Goal: Task Accomplishment & Management: Manage account settings

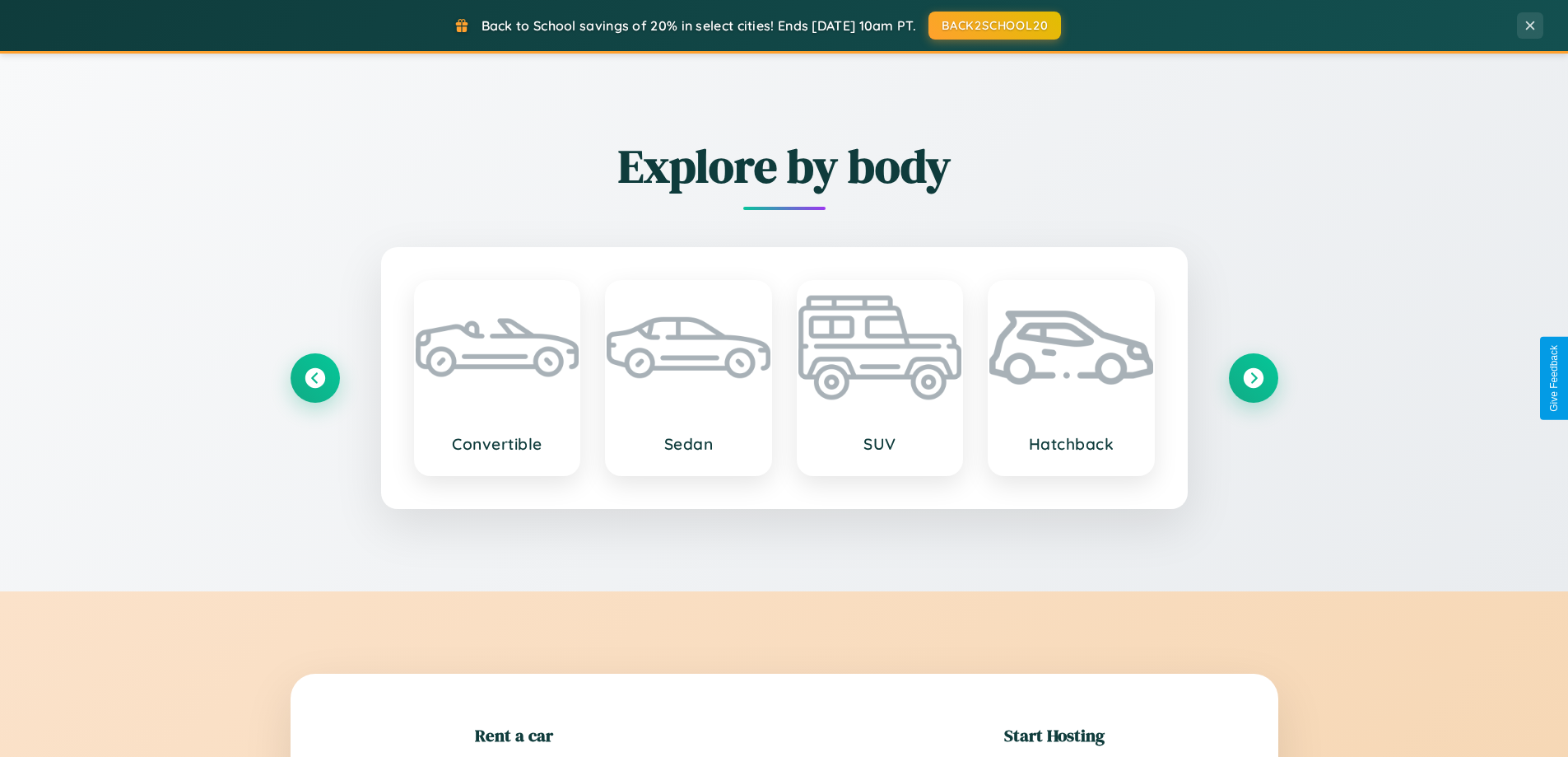
scroll to position [356, 0]
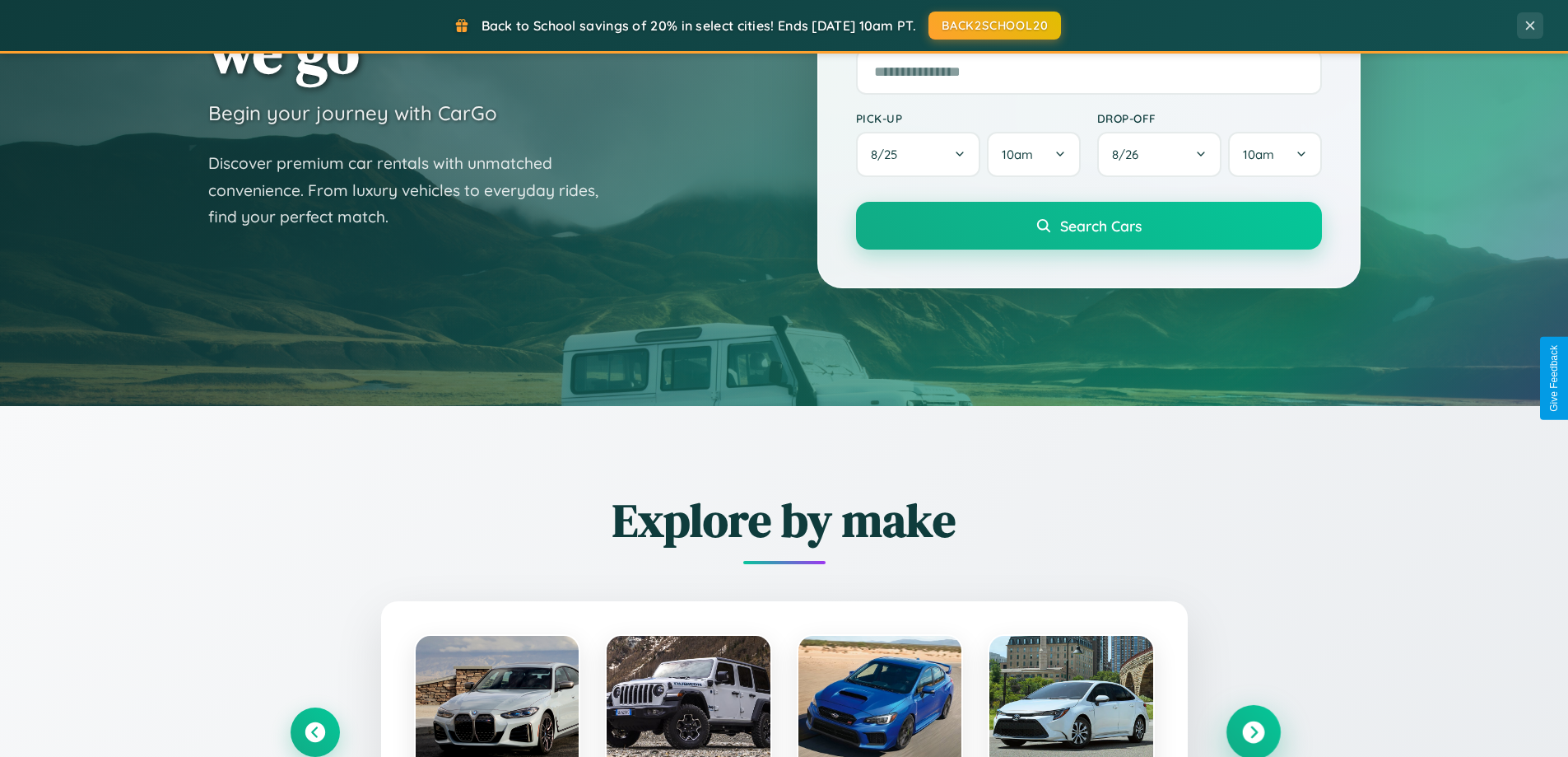
click at [1253, 732] on icon at bounding box center [1253, 732] width 22 height 22
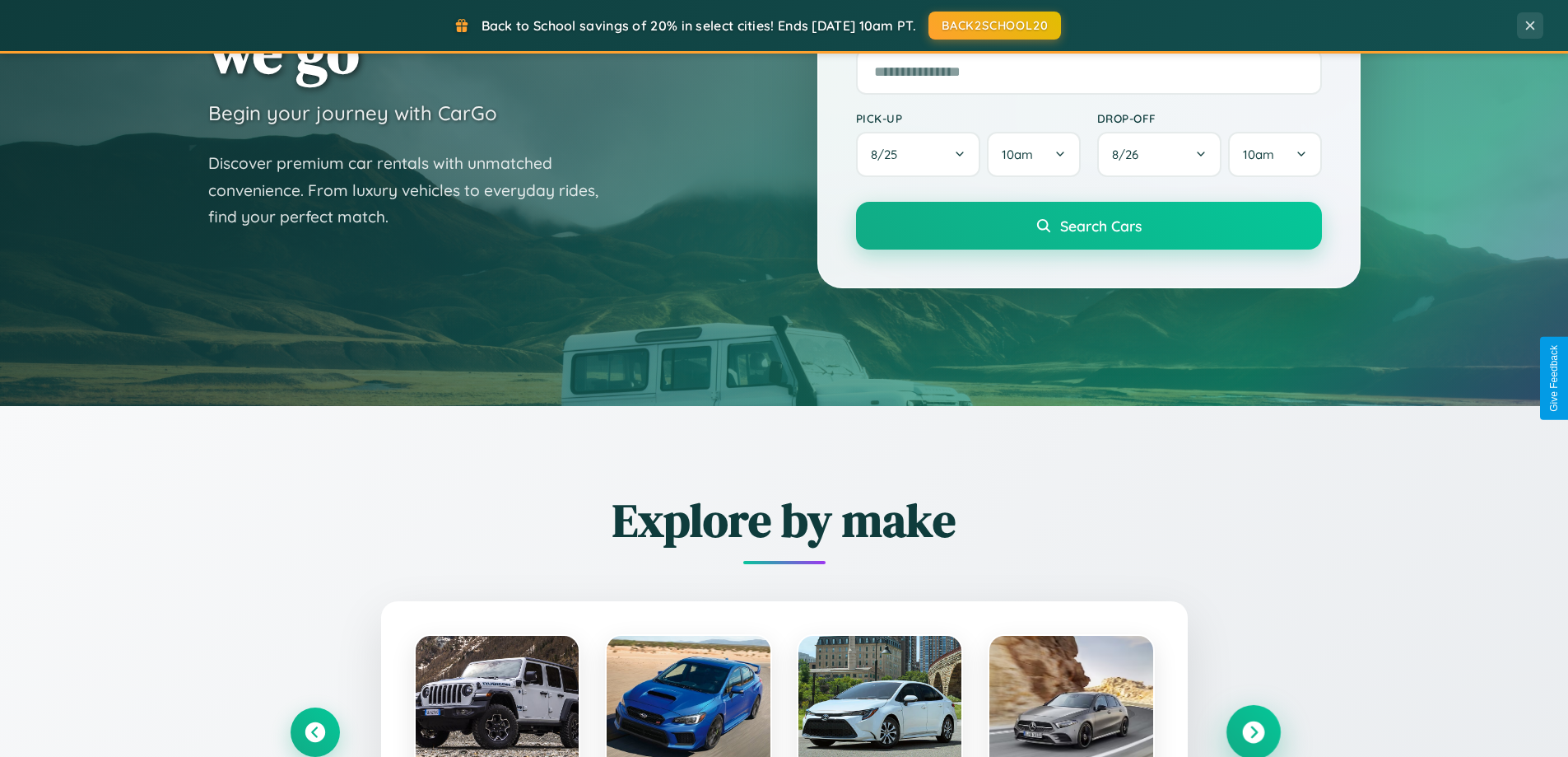
click at [1253, 730] on icon at bounding box center [1253, 732] width 22 height 22
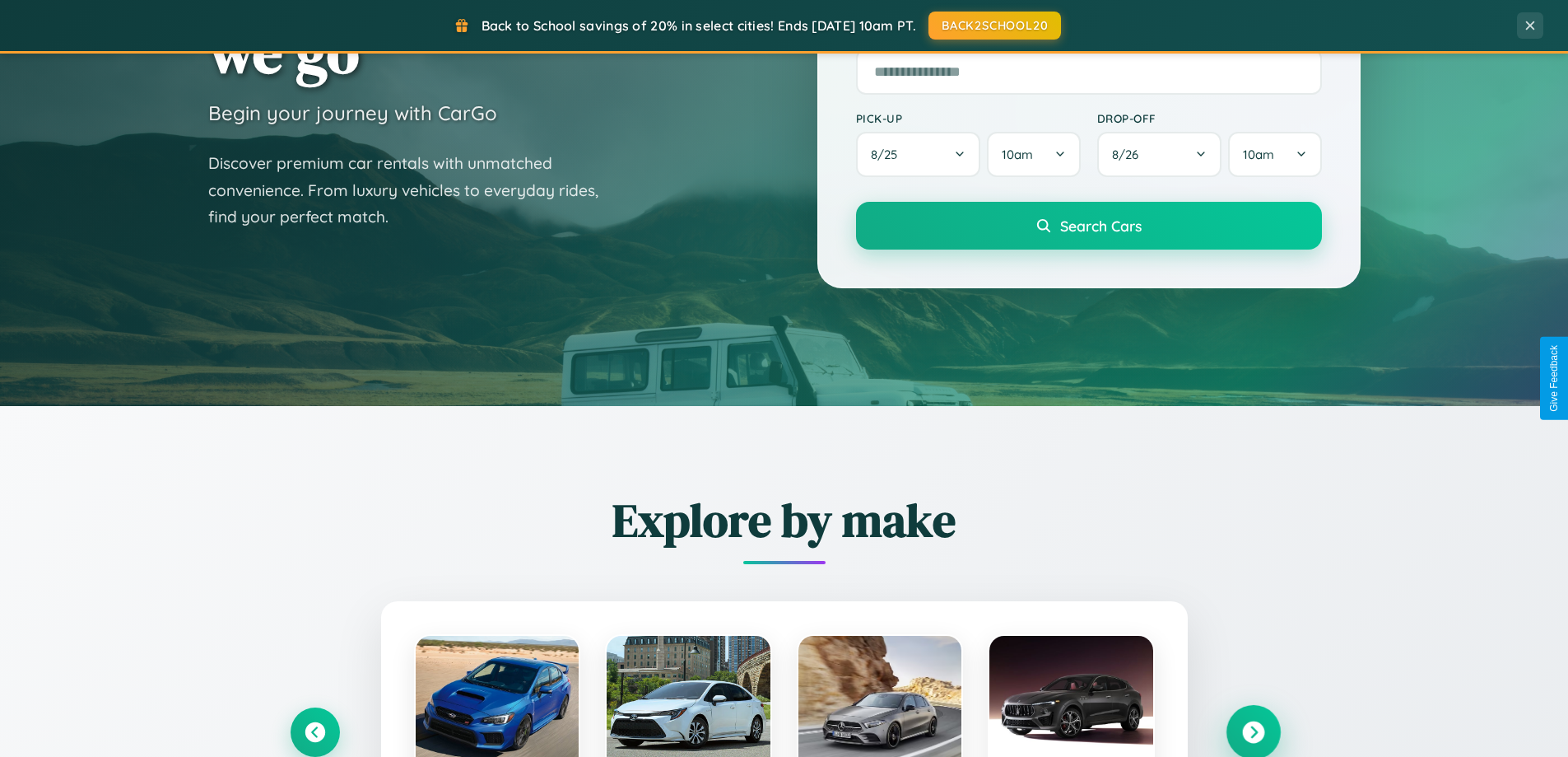
click at [1253, 730] on icon at bounding box center [1253, 732] width 22 height 22
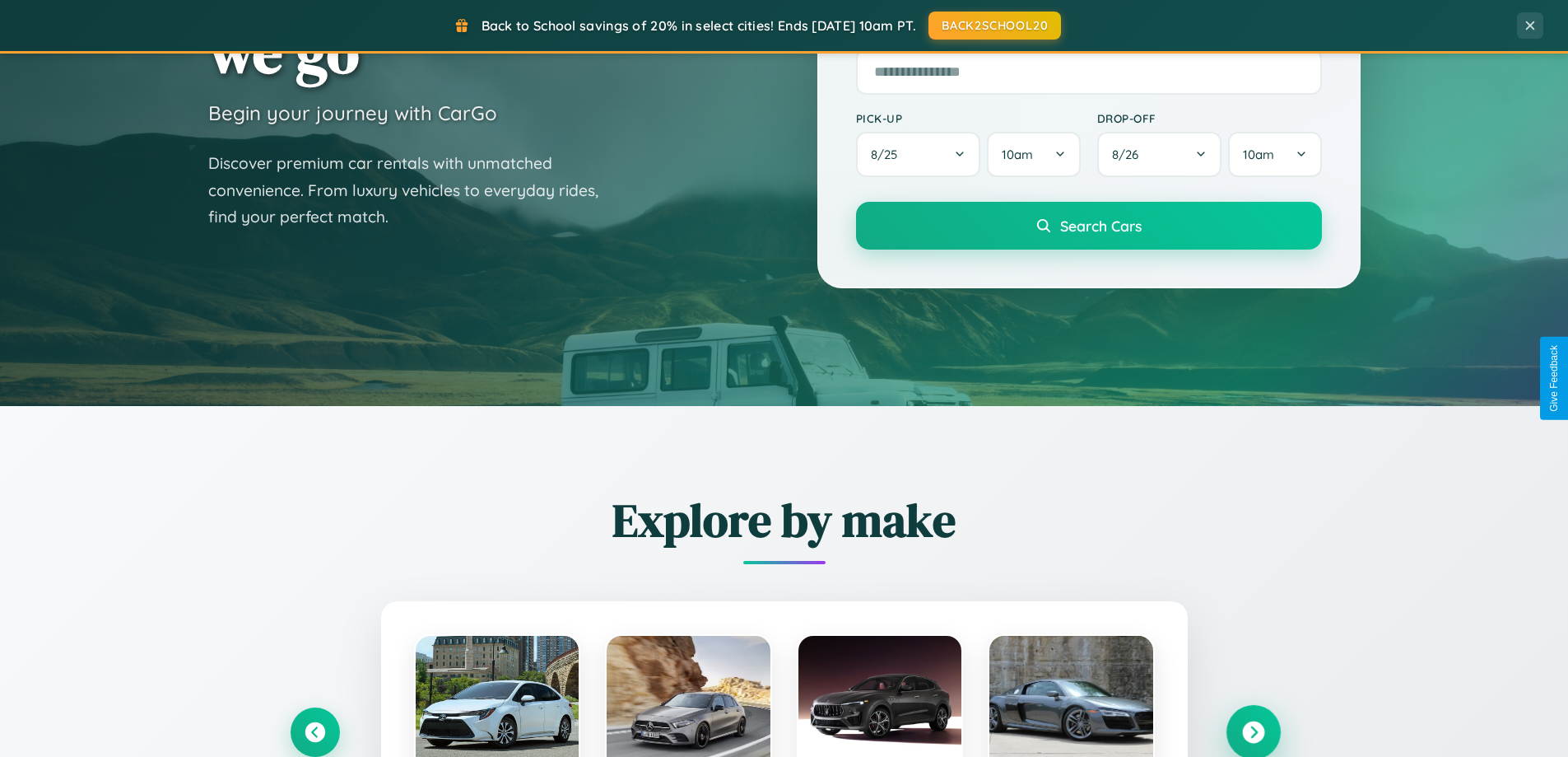
scroll to position [0, 0]
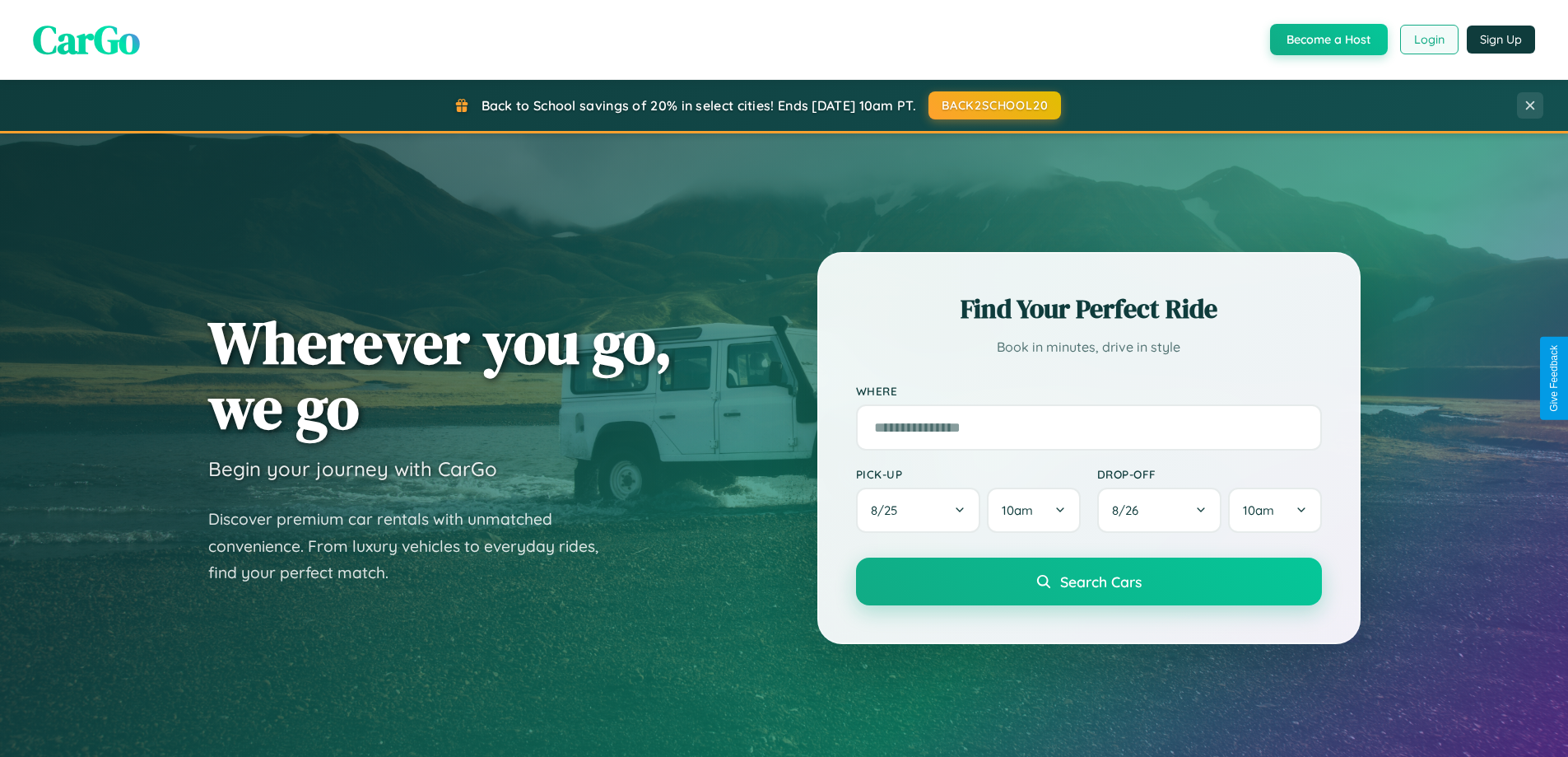
click at [1429, 40] on button "Login" at bounding box center [1430, 39] width 59 height 29
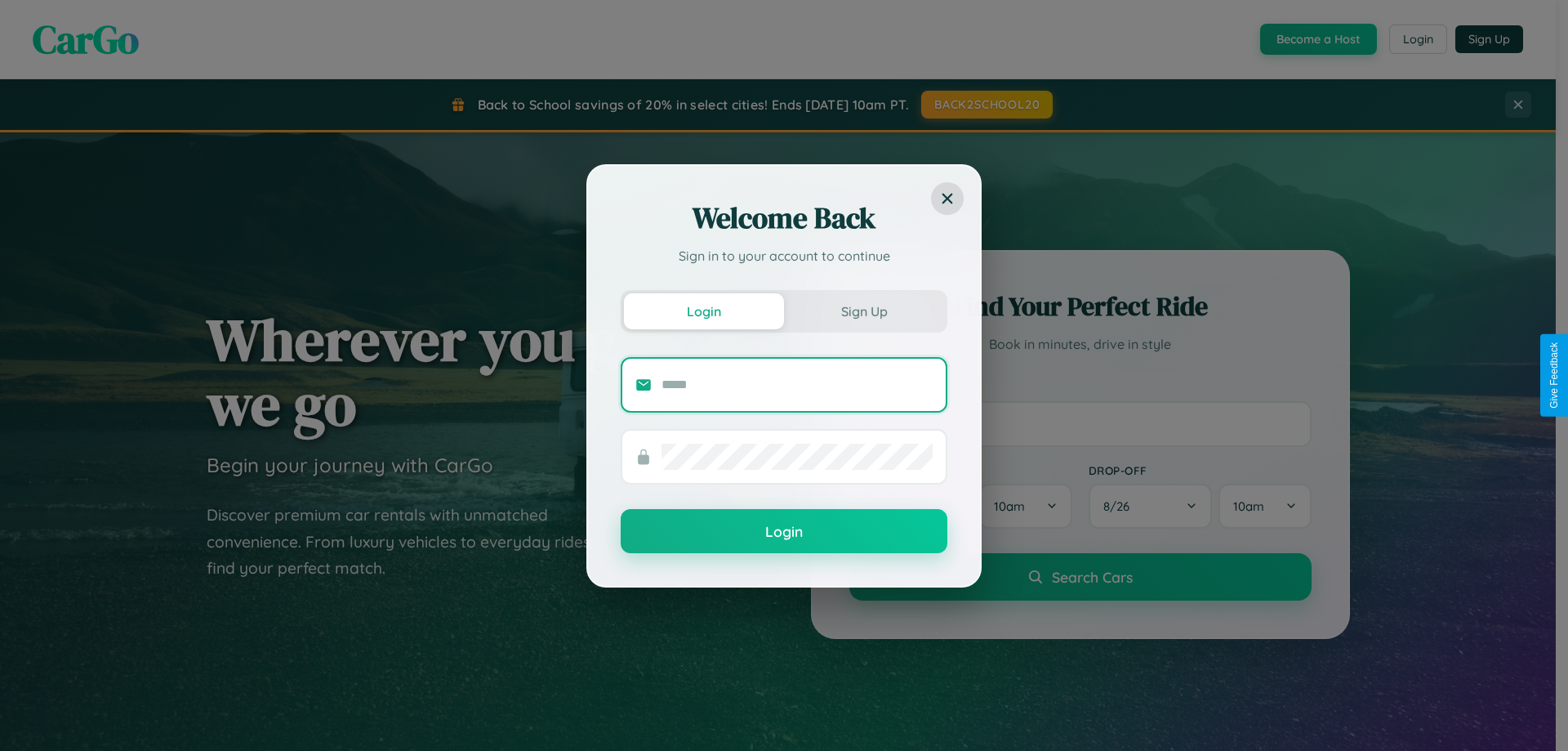
click at [798, 384] on input "text" at bounding box center [797, 385] width 271 height 26
type input "**********"
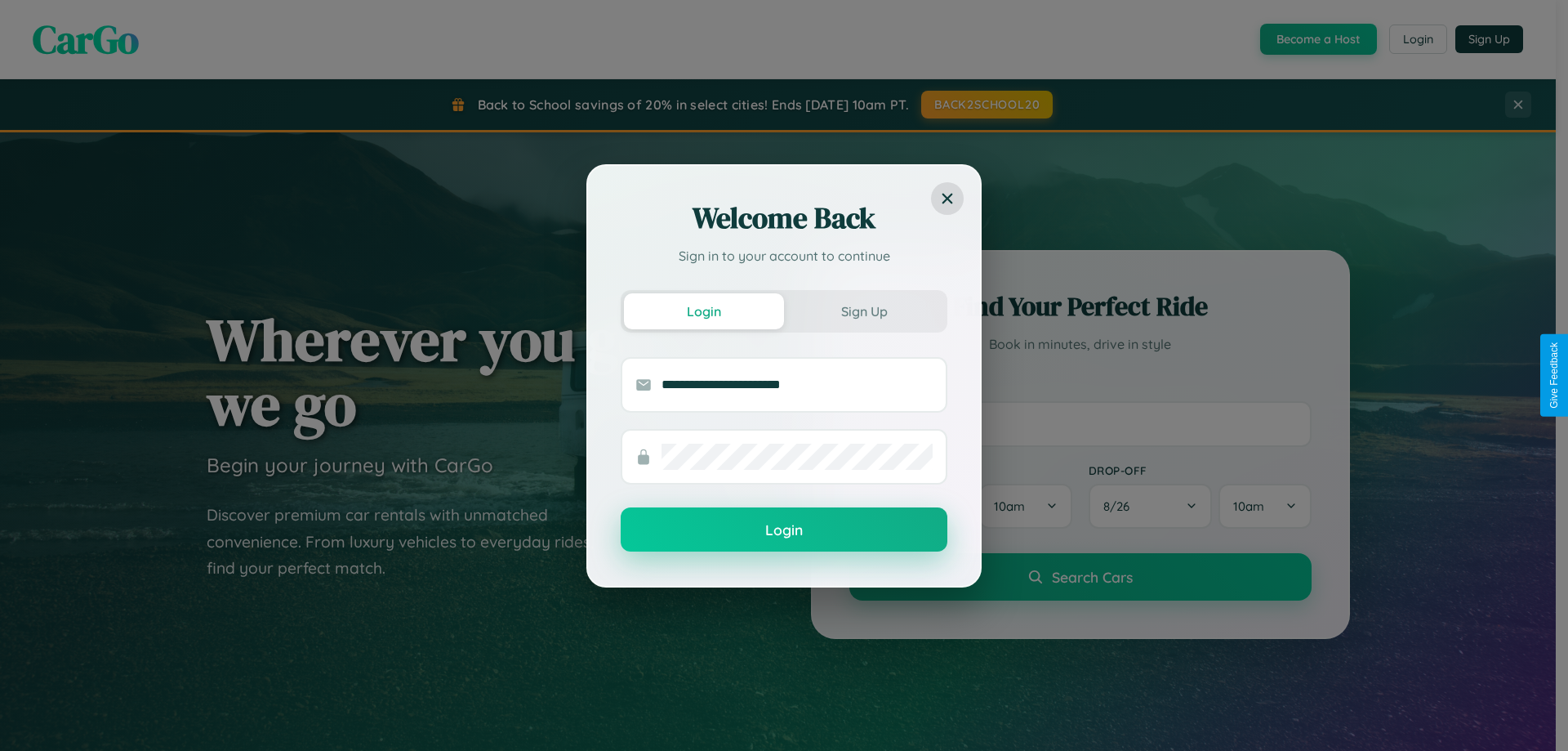
click at [784, 531] on button "Login" at bounding box center [784, 529] width 326 height 44
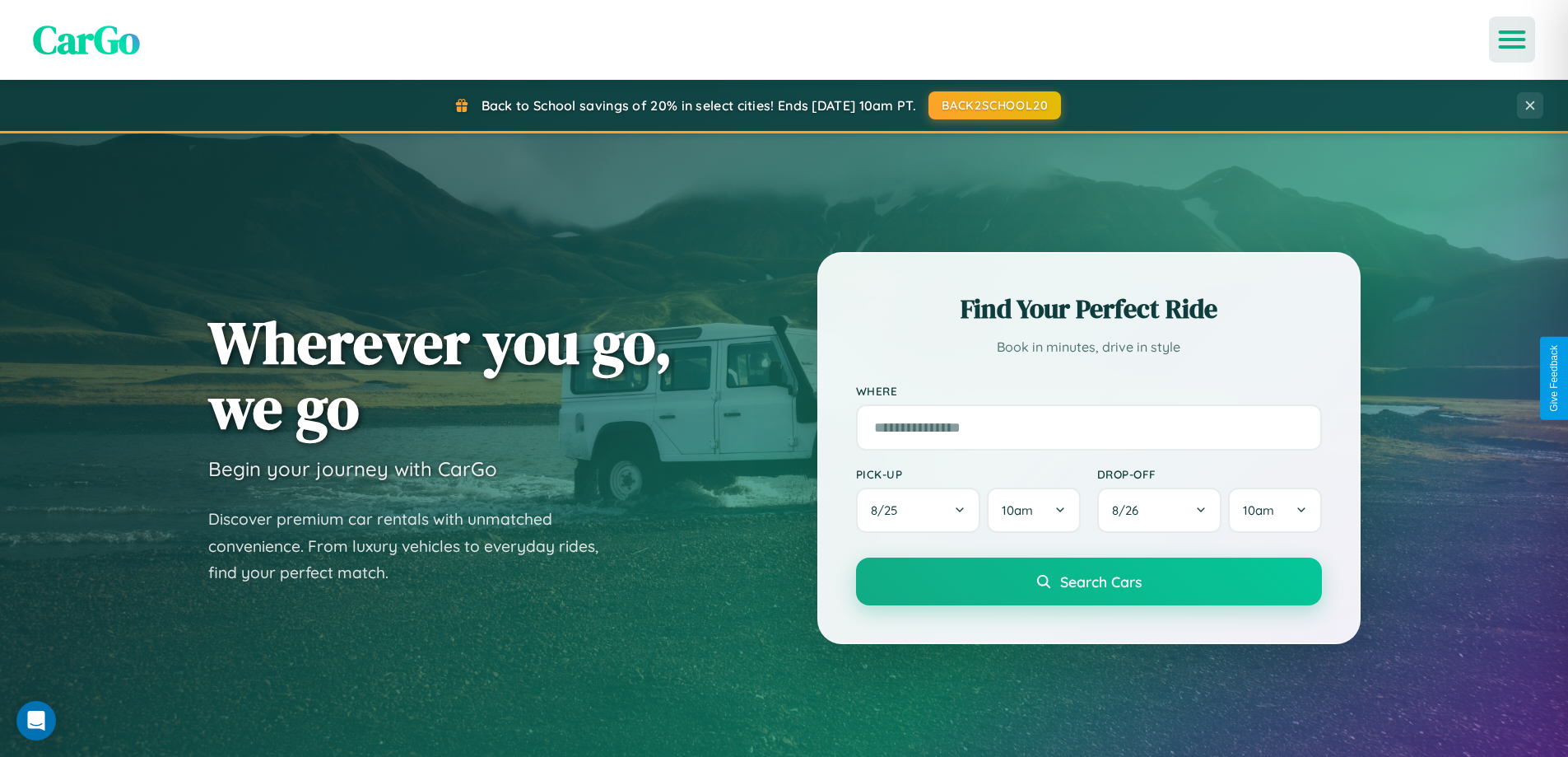
click at [1512, 40] on icon "Open menu" at bounding box center [1512, 40] width 24 height 15
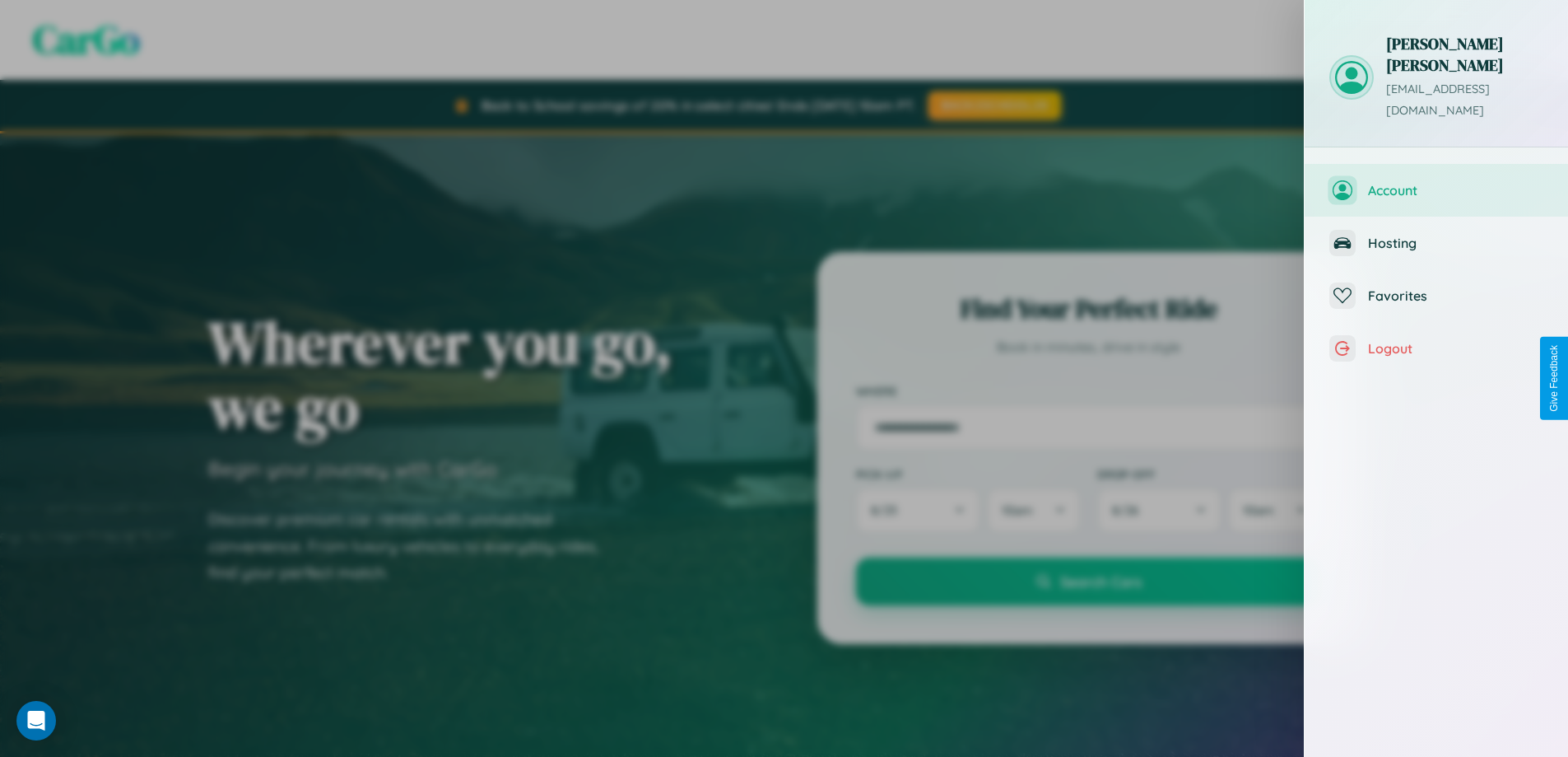
click at [1436, 182] on span "Account" at bounding box center [1455, 190] width 175 height 16
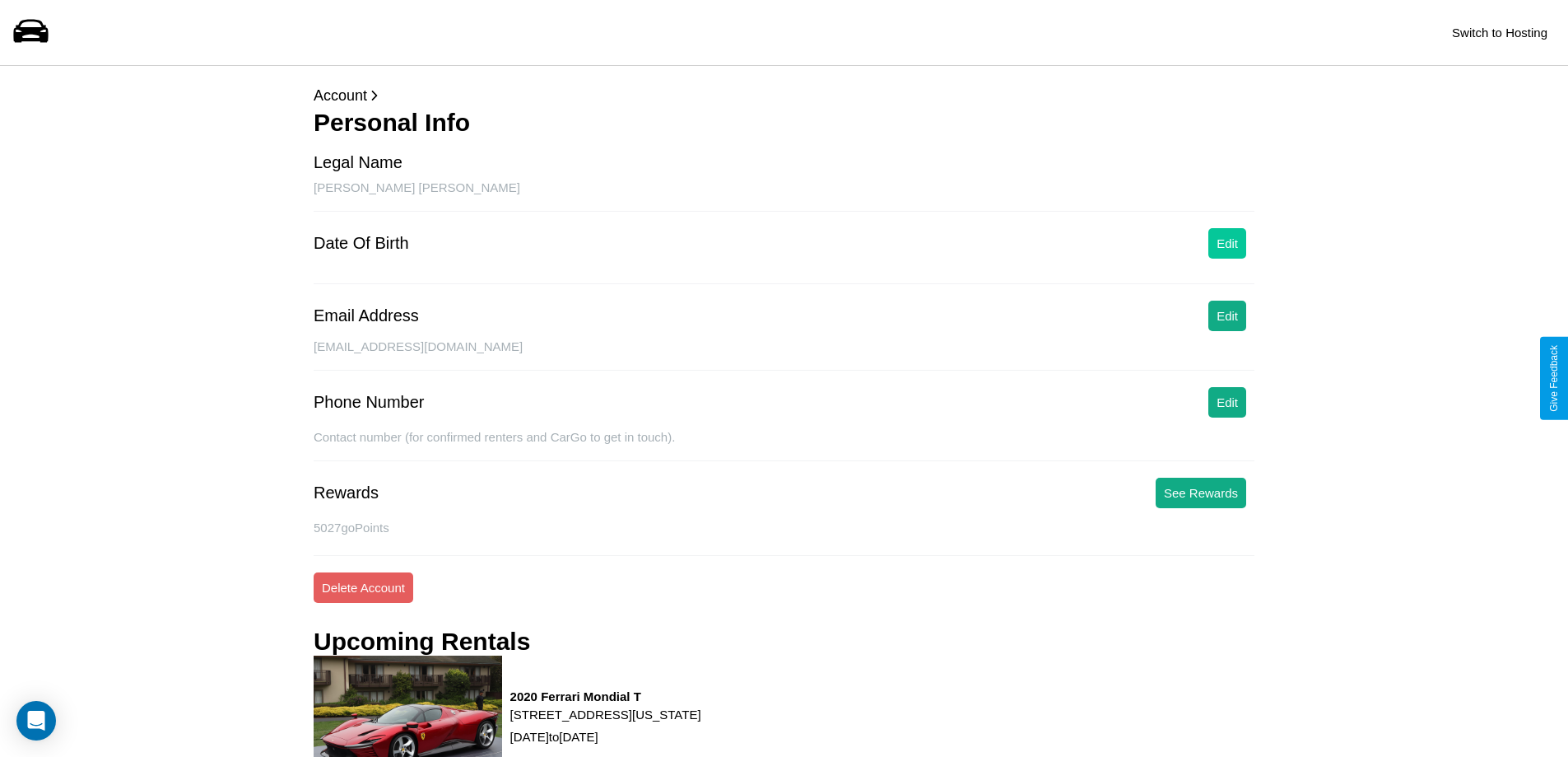
click at [1228, 243] on button "Edit" at bounding box center [1228, 244] width 38 height 30
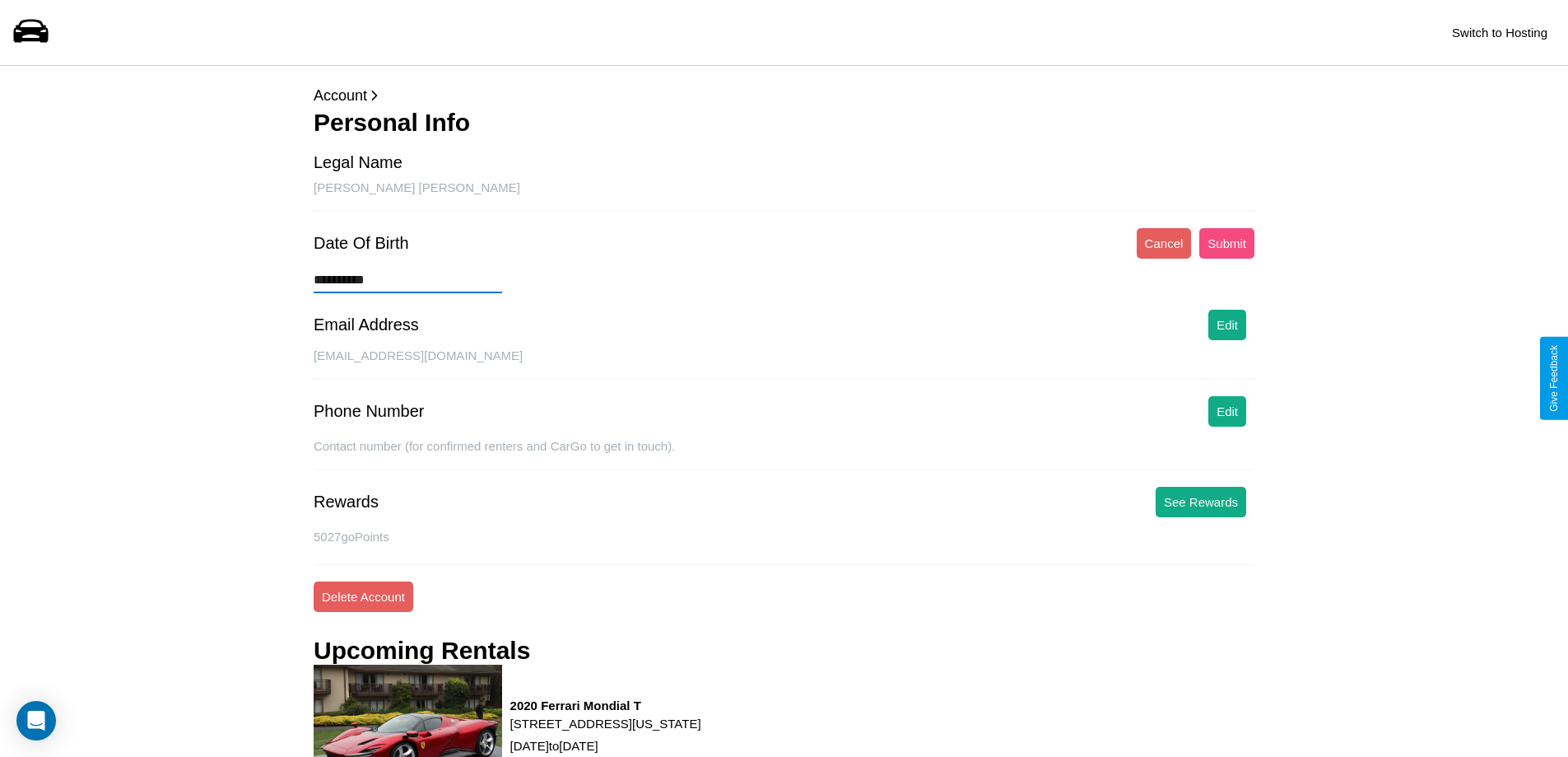
type input "**********"
click at [1227, 243] on button "Submit" at bounding box center [1227, 244] width 55 height 30
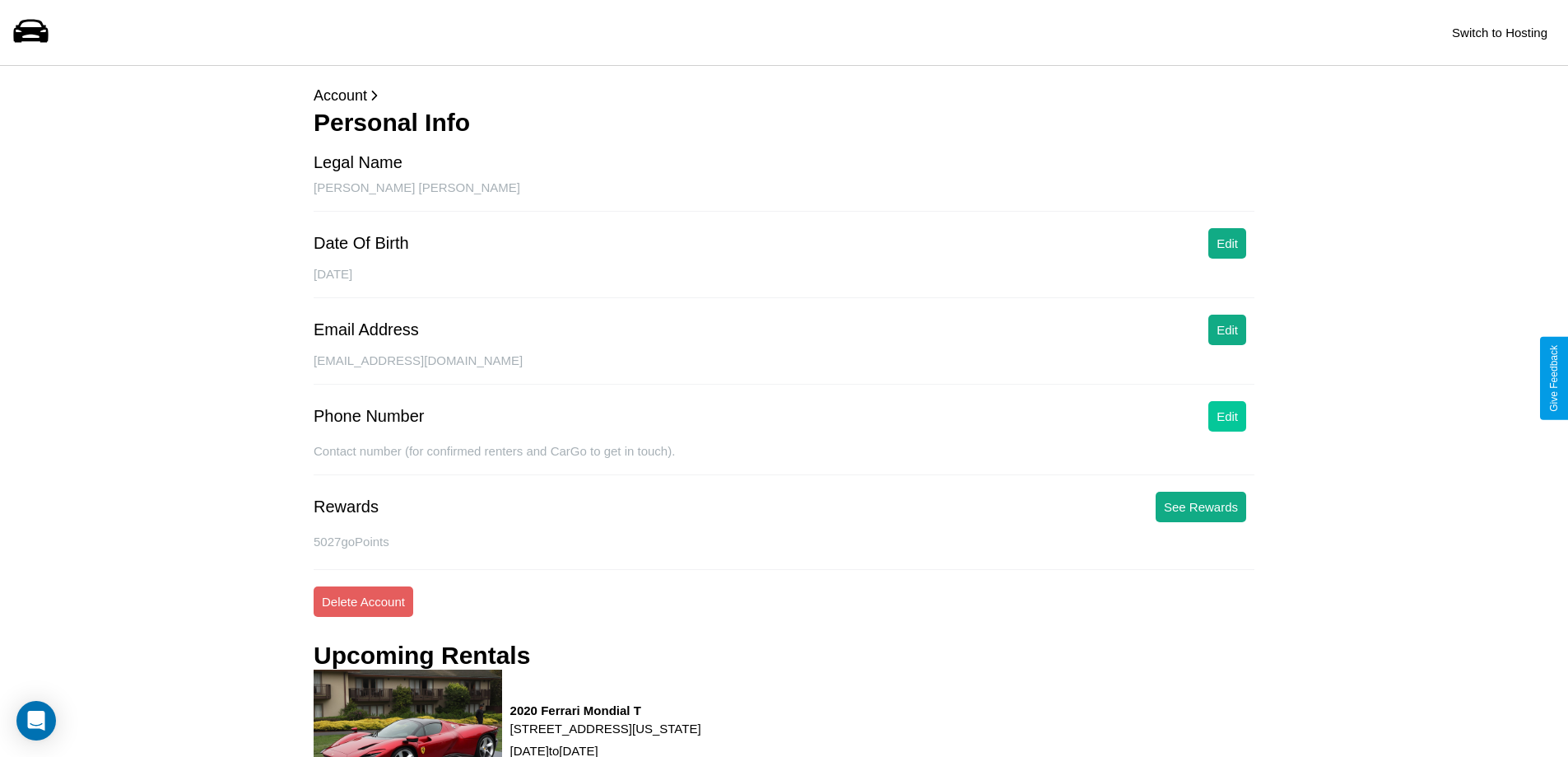
click at [1228, 416] on button "Edit" at bounding box center [1228, 416] width 38 height 30
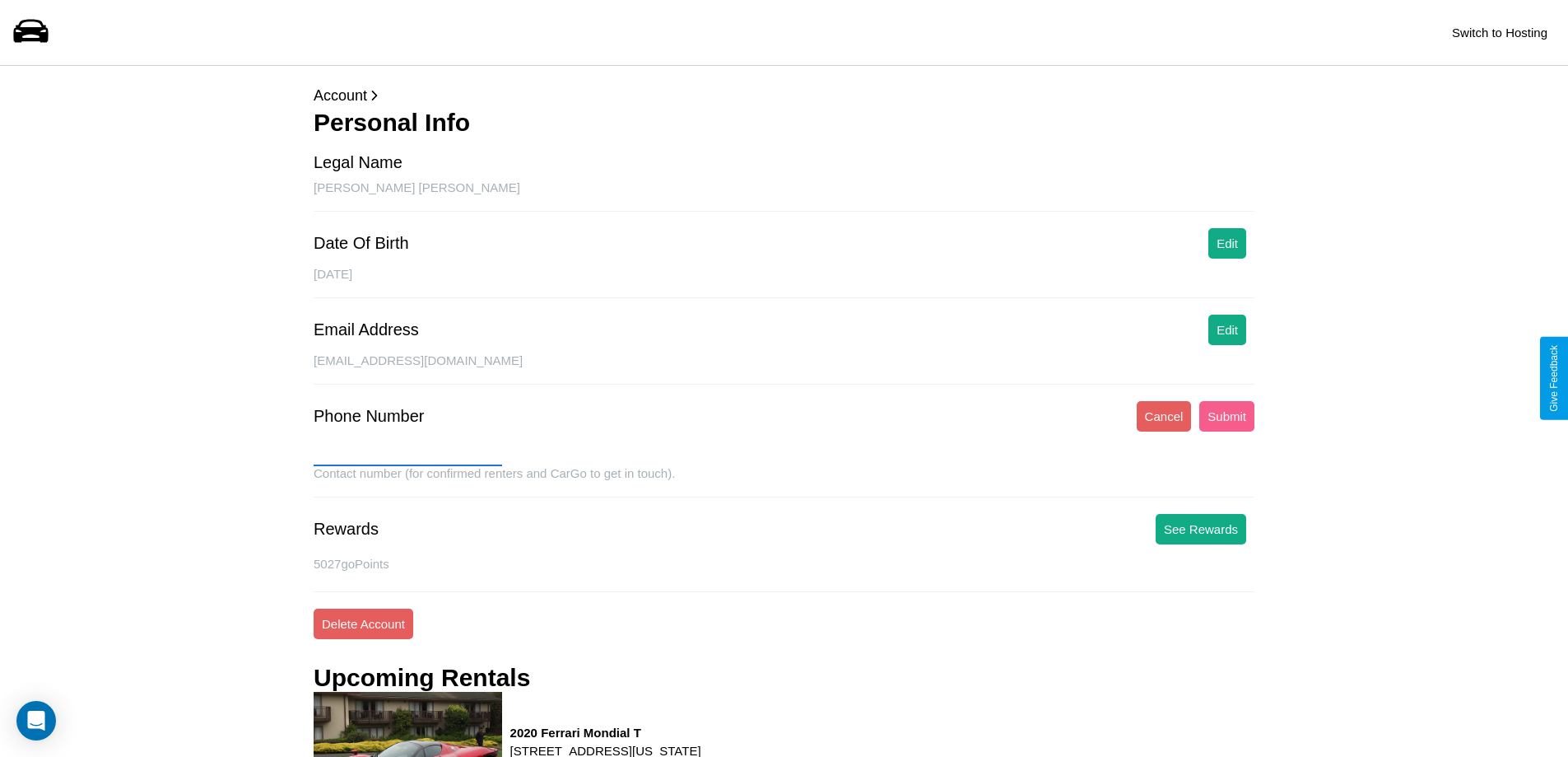
click at [408, 453] on input "text" at bounding box center [408, 453] width 189 height 27
type input "**********"
click at [1227, 416] on button "Submit" at bounding box center [1227, 416] width 55 height 30
